Goal: Download file/media

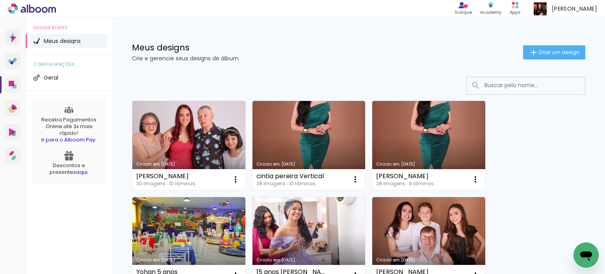
click at [188, 153] on link "Criado em [DATE]" at bounding box center [188, 145] width 113 height 89
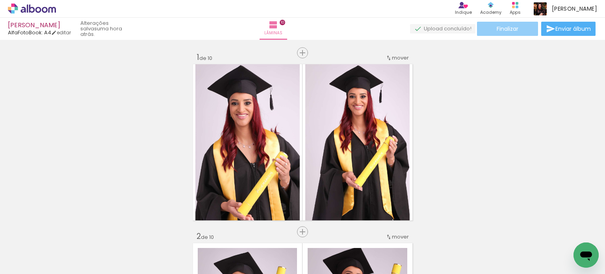
click at [510, 30] on span "Finalizar" at bounding box center [508, 29] width 22 height 6
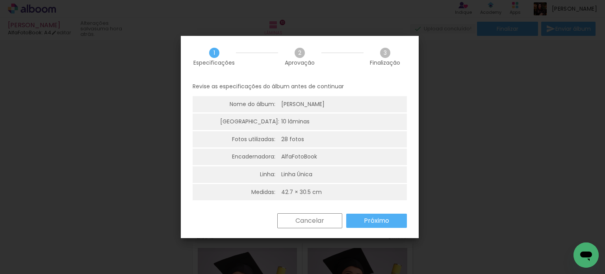
click at [373, 216] on paper-button "Próximo" at bounding box center [376, 221] width 61 height 14
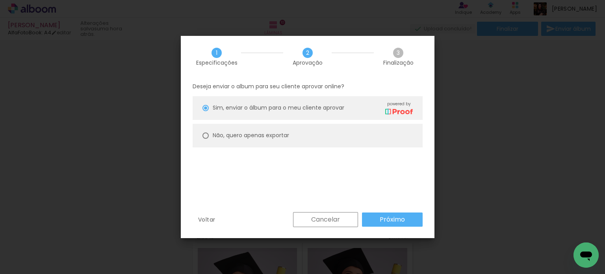
click at [0, 0] on slot "Não, quero apenas exportar" at bounding box center [0, 0] width 0 height 0
type paper-radio-button "on"
click at [395, 223] on paper-button "Próximo" at bounding box center [392, 219] width 61 height 14
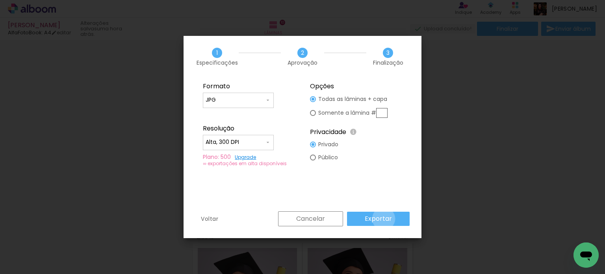
click at [0, 0] on slot "Exportar" at bounding box center [0, 0] width 0 height 0
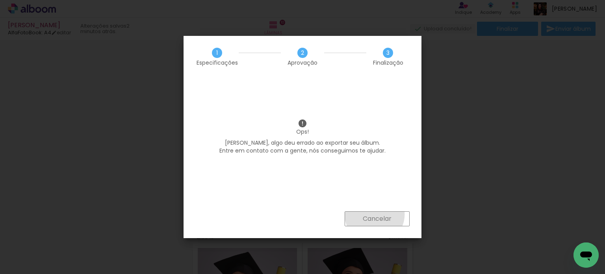
click at [0, 0] on slot "Cancelar" at bounding box center [0, 0] width 0 height 0
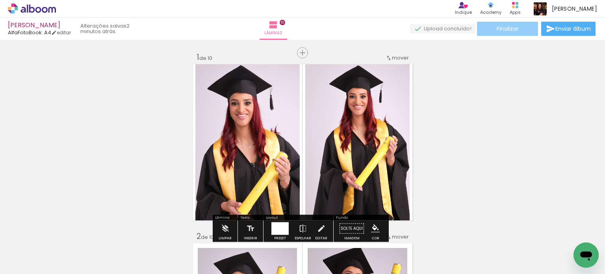
click at [500, 26] on span "Finalizar" at bounding box center [508, 29] width 22 height 6
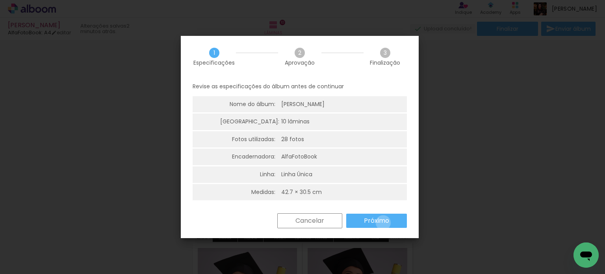
click at [0, 0] on slot "Próximo" at bounding box center [0, 0] width 0 height 0
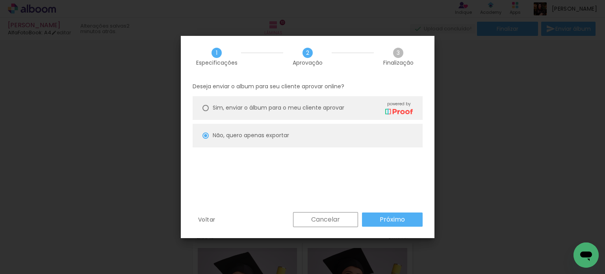
click at [0, 0] on slot "Próximo" at bounding box center [0, 0] width 0 height 0
type input "Alta, 300 DPI"
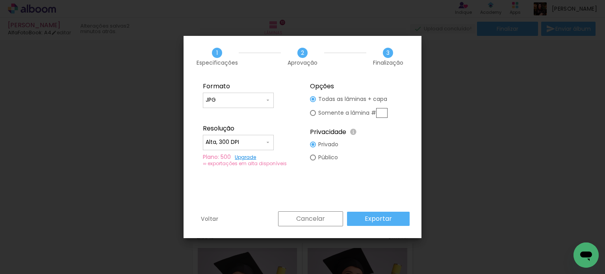
click at [0, 0] on slot "Exportar" at bounding box center [0, 0] width 0 height 0
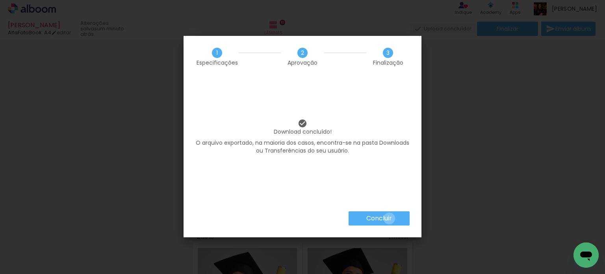
click at [0, 0] on slot "Concluir" at bounding box center [0, 0] width 0 height 0
